Goal: Information Seeking & Learning: Learn about a topic

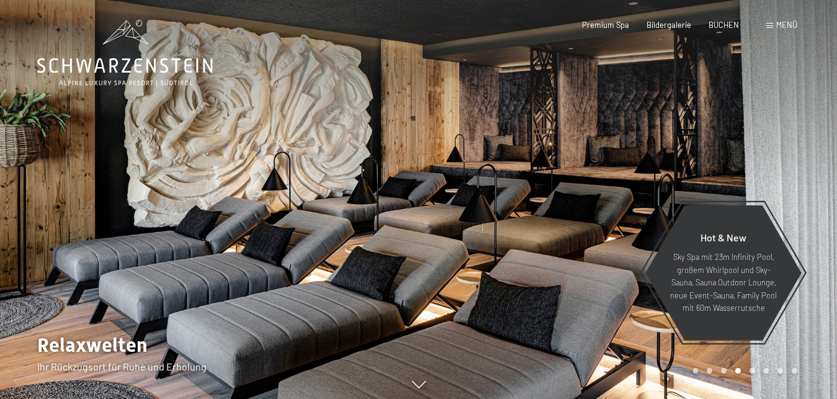
click at [497, 266] on div at bounding box center [628, 202] width 419 height 404
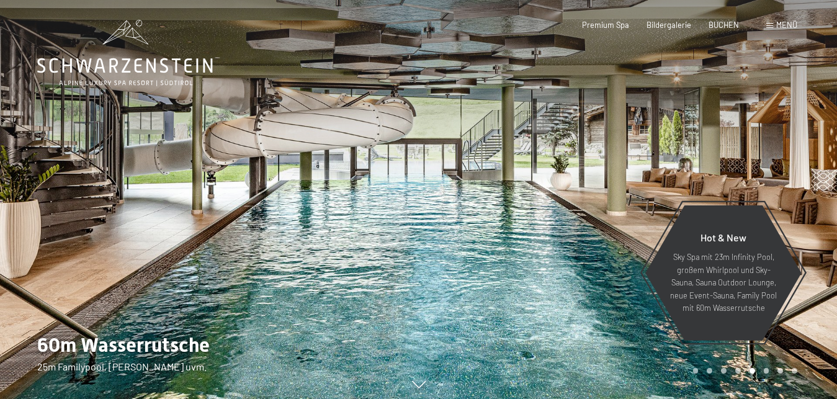
click at [497, 266] on div at bounding box center [628, 202] width 419 height 404
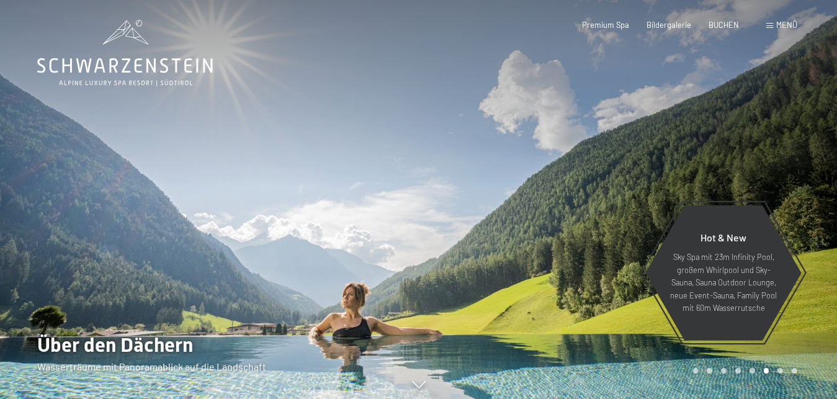
click at [497, 266] on div at bounding box center [628, 202] width 419 height 404
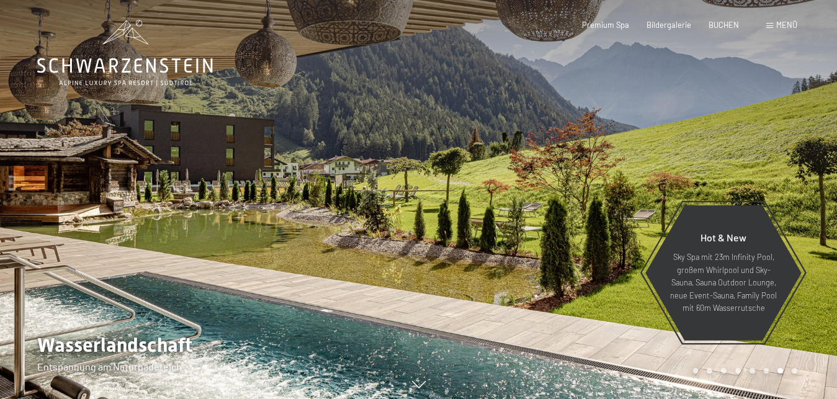
click at [497, 266] on div at bounding box center [628, 202] width 419 height 404
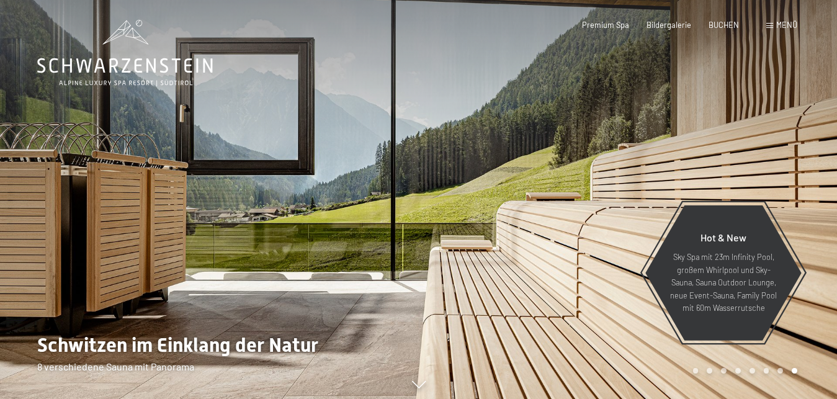
click at [497, 266] on div at bounding box center [628, 202] width 419 height 404
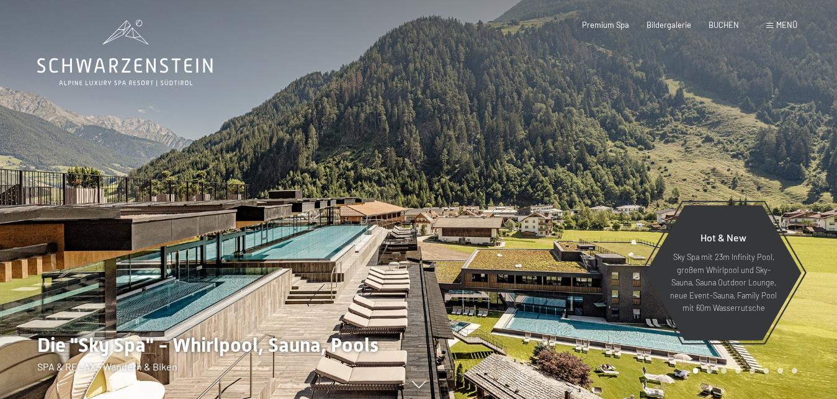
click at [497, 266] on div at bounding box center [628, 202] width 419 height 404
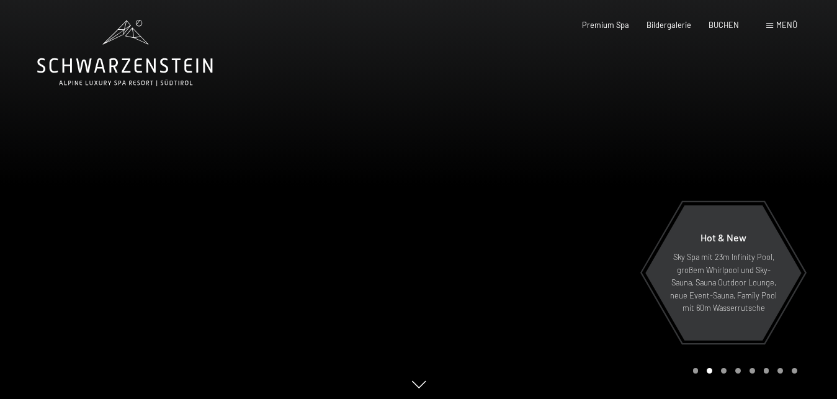
click at [497, 266] on div at bounding box center [628, 202] width 419 height 404
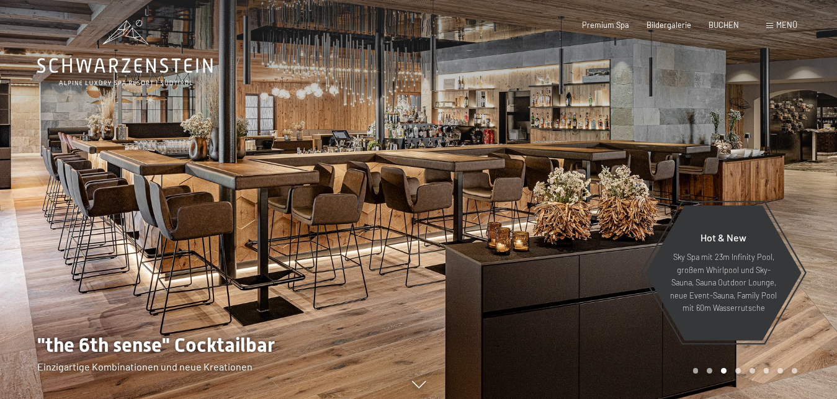
click at [497, 266] on div at bounding box center [628, 202] width 419 height 404
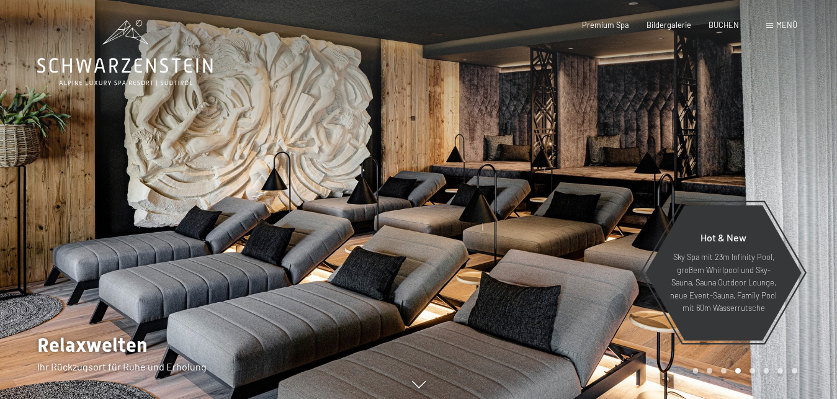
click at [497, 266] on div at bounding box center [628, 202] width 419 height 404
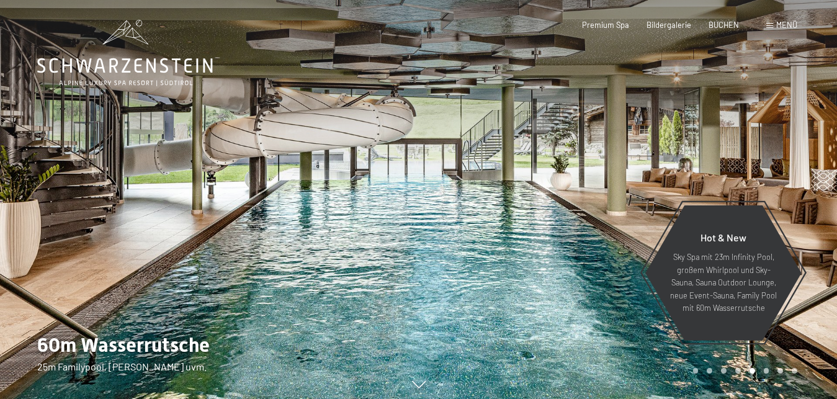
click at [497, 266] on div at bounding box center [628, 202] width 419 height 404
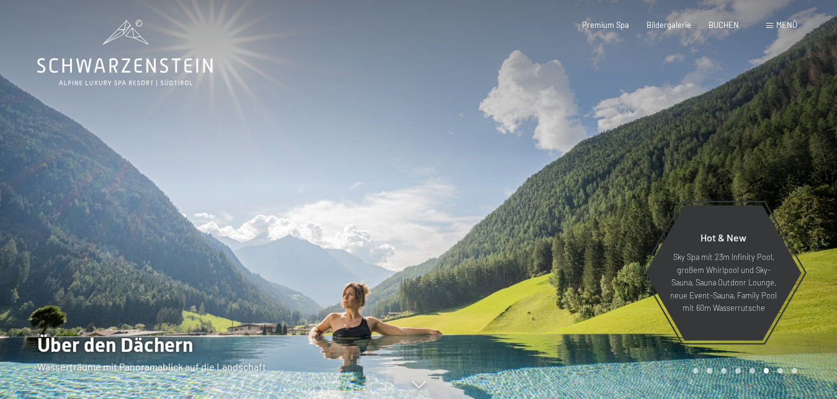
click at [125, 62] on icon at bounding box center [125, 53] width 176 height 66
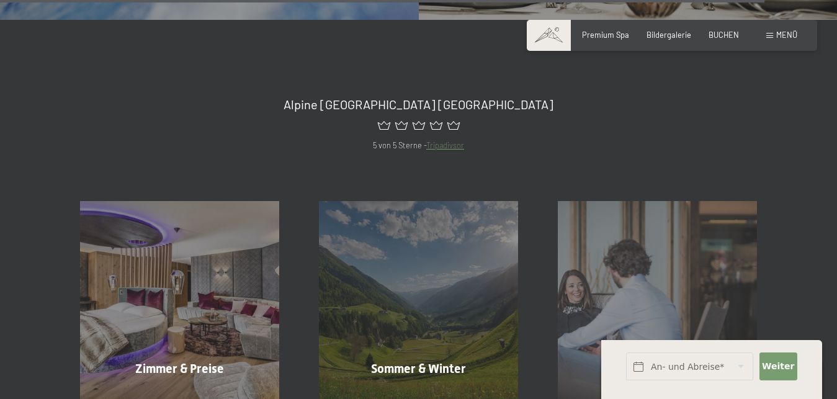
scroll to position [4390, 0]
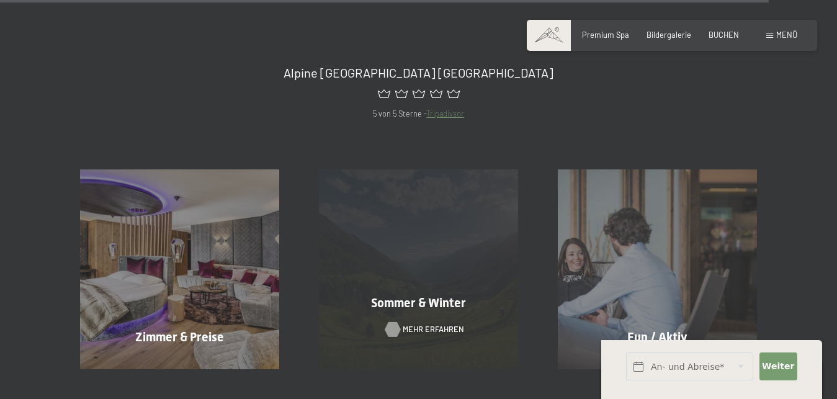
click at [409, 324] on span "Mehr erfahren" at bounding box center [433, 329] width 61 height 11
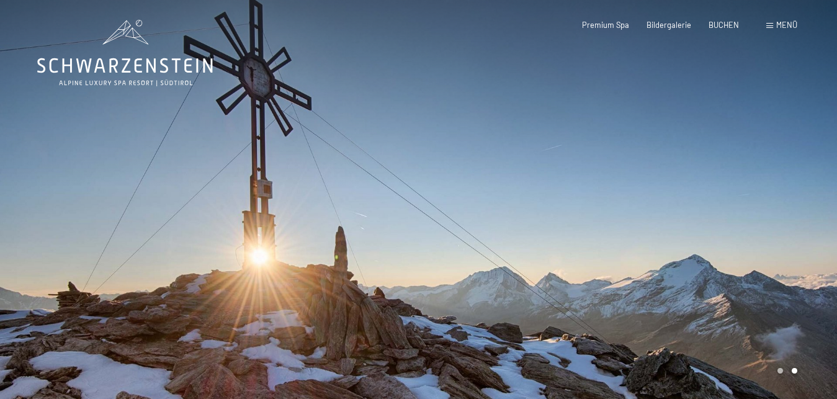
click at [455, 238] on div at bounding box center [628, 202] width 419 height 404
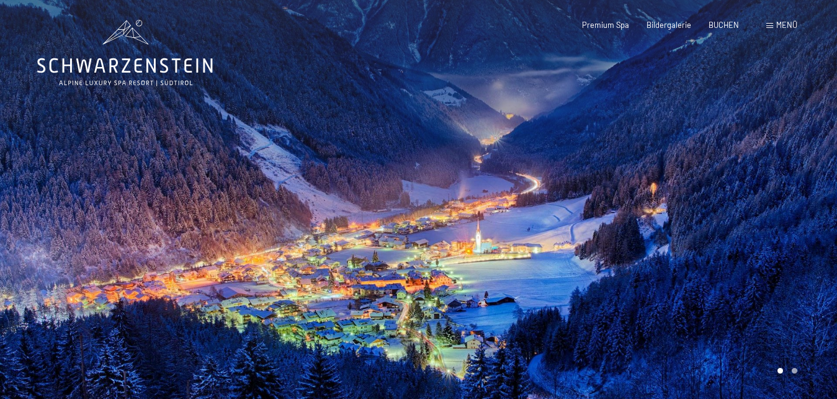
click at [455, 238] on div at bounding box center [628, 202] width 419 height 404
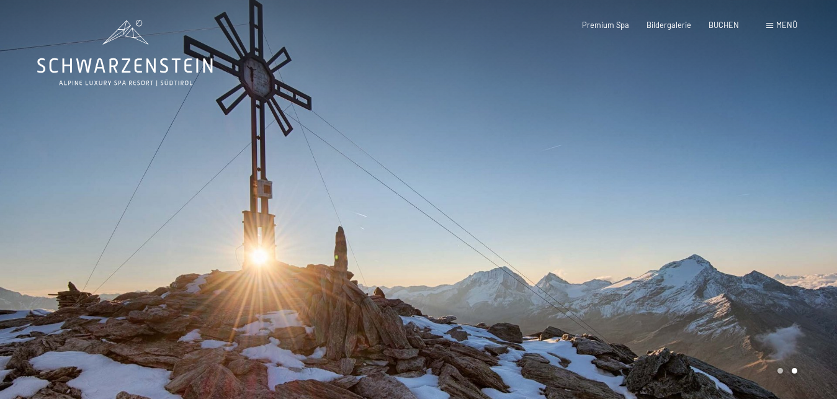
click at [455, 238] on div at bounding box center [628, 202] width 419 height 404
